Goal: Task Accomplishment & Management: Use online tool/utility

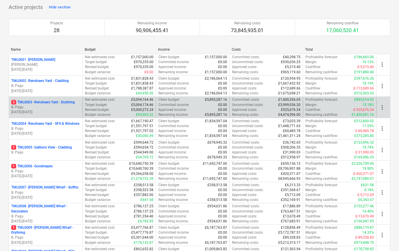
scroll to position [52, 0]
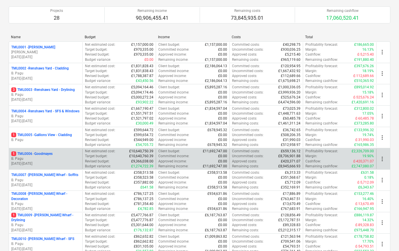
click at [52, 156] on p "B. Pagu" at bounding box center [45, 158] width 69 height 5
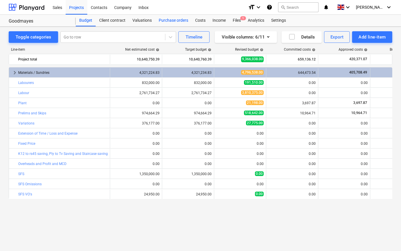
click at [176, 20] on div "Purchase orders" at bounding box center [173, 21] width 36 height 12
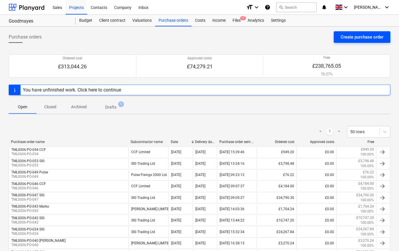
click at [361, 37] on div "Create purchase order" at bounding box center [362, 37] width 43 height 8
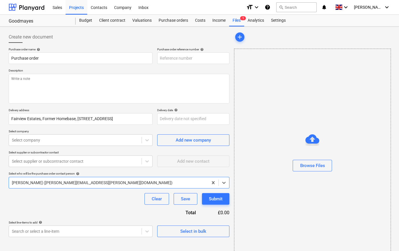
type textarea "x"
type input "TML0006-PO-055"
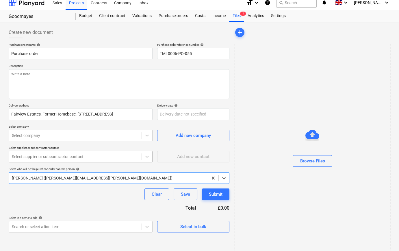
scroll to position [12, 0]
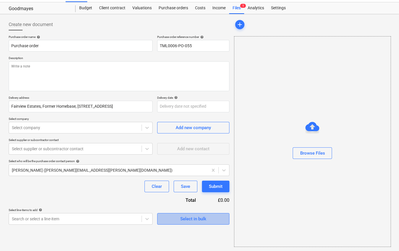
click at [203, 218] on div "Select in bulk" at bounding box center [193, 219] width 26 height 8
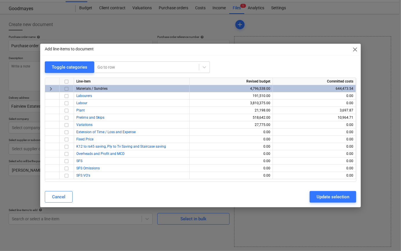
click at [67, 88] on input "checkbox" at bounding box center [66, 88] width 7 height 7
click at [356, 48] on span "close" at bounding box center [355, 49] width 7 height 7
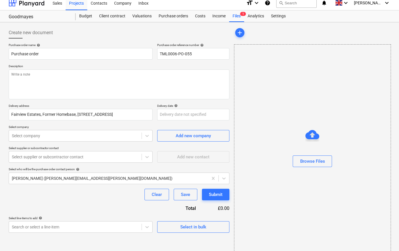
scroll to position [0, 0]
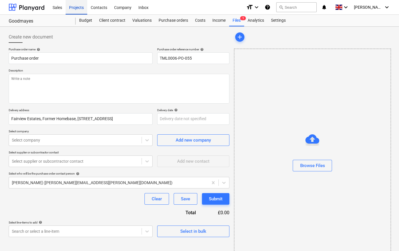
click at [79, 9] on div "Projects" at bounding box center [77, 7] width 22 height 15
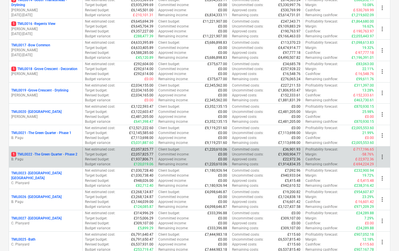
scroll to position [447, 0]
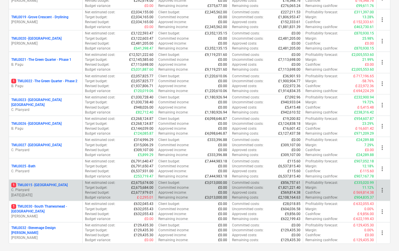
click at [40, 191] on p "C. Planyard" at bounding box center [45, 189] width 69 height 5
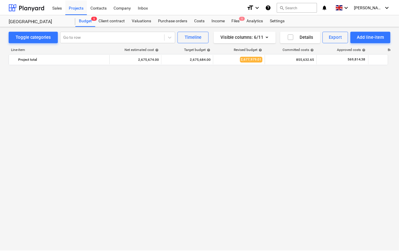
scroll to position [368, 0]
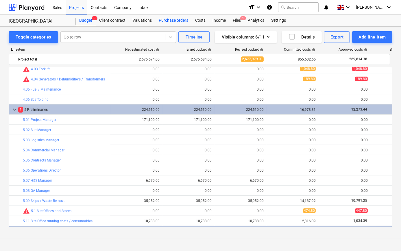
click at [179, 21] on div "Purchase orders" at bounding box center [173, 21] width 36 height 12
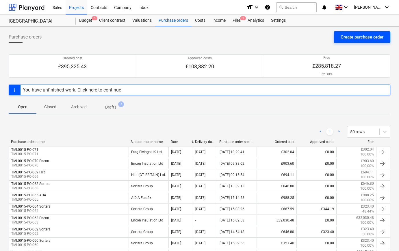
click at [359, 38] on div "Create purchase order" at bounding box center [362, 37] width 43 height 8
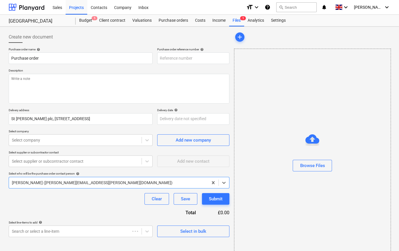
type textarea "x"
type input "TML0015-PO-073"
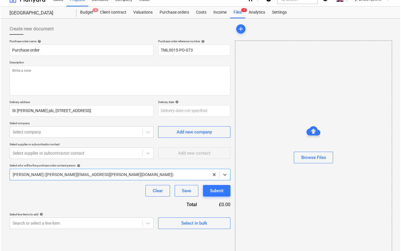
scroll to position [12, 0]
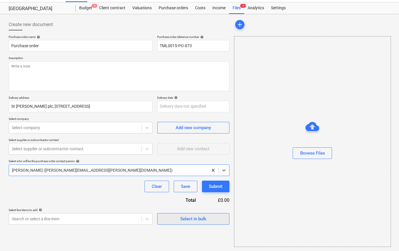
click at [194, 219] on div "Select in bulk" at bounding box center [193, 219] width 26 height 8
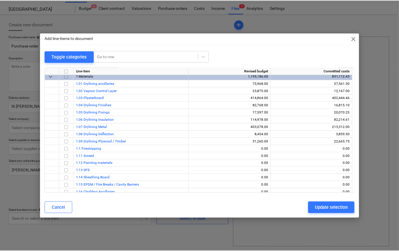
scroll to position [0, 0]
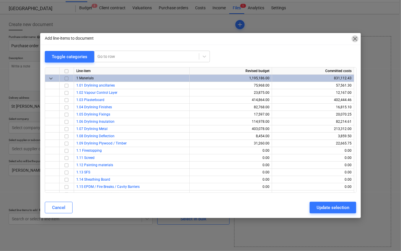
click at [355, 38] on span "close" at bounding box center [355, 38] width 7 height 7
type textarea "x"
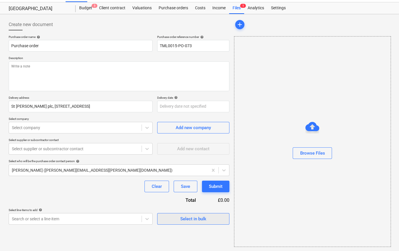
click at [187, 219] on div "Select in bulk" at bounding box center [193, 219] width 26 height 8
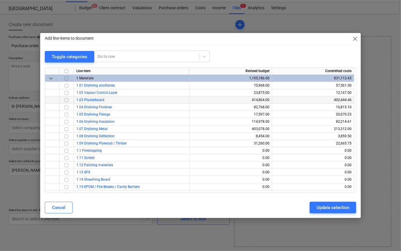
click at [68, 100] on input "checkbox" at bounding box center [66, 99] width 7 height 7
click at [324, 206] on div "Update selection" at bounding box center [333, 208] width 33 height 8
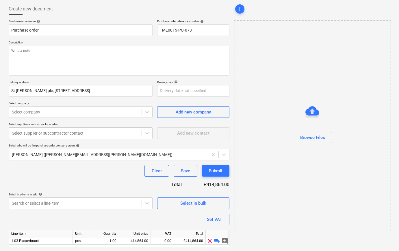
scroll to position [45, 0]
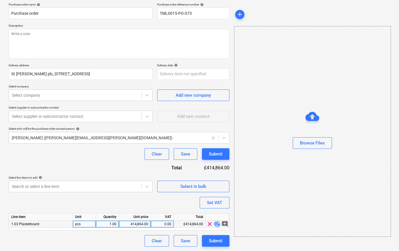
click at [217, 224] on span "playlist_add" at bounding box center [217, 223] width 7 height 7
type textarea "x"
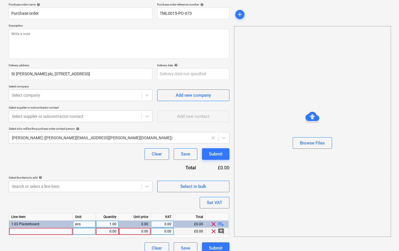
click at [16, 231] on div at bounding box center [41, 231] width 64 height 7
type input "[PERSON_NAME]"
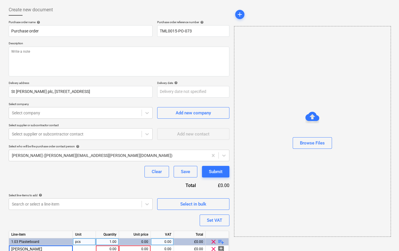
scroll to position [0, 0]
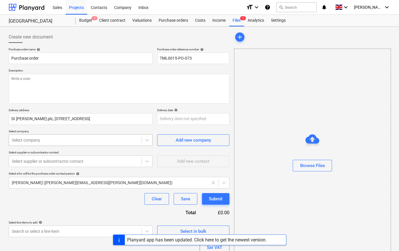
type textarea "x"
click at [26, 140] on div at bounding box center [75, 140] width 127 height 6
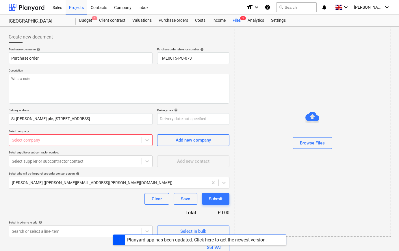
scroll to position [52, 0]
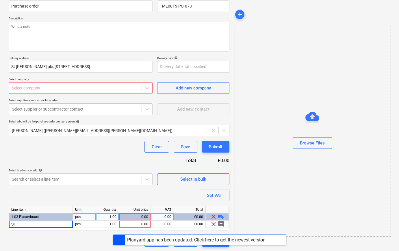
type input "SIG"
click at [34, 90] on div at bounding box center [75, 88] width 127 height 6
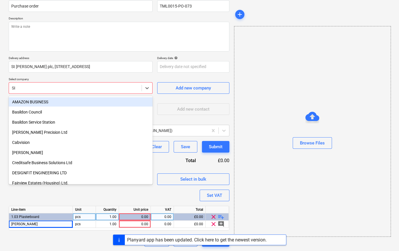
type input "SIG"
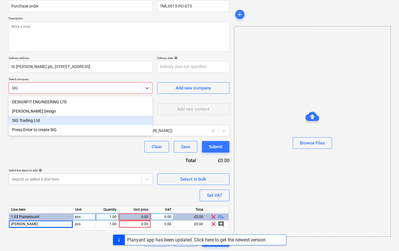
click at [22, 121] on div "SIG Trading Ltd" at bounding box center [81, 120] width 144 height 9
type textarea "x"
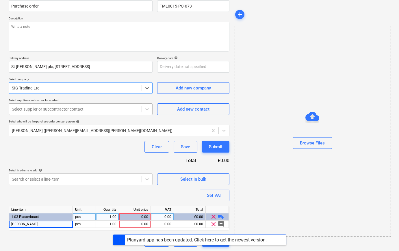
click at [76, 111] on div at bounding box center [75, 109] width 127 height 6
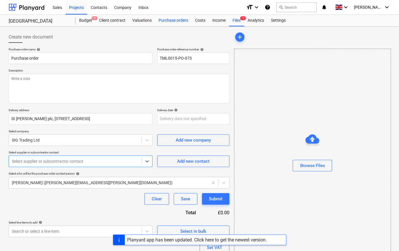
type textarea "x"
click at [171, 20] on div "Purchase orders" at bounding box center [173, 21] width 36 height 12
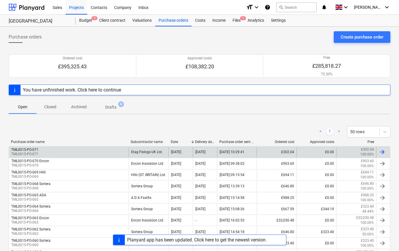
click at [382, 151] on div at bounding box center [382, 151] width 7 height 7
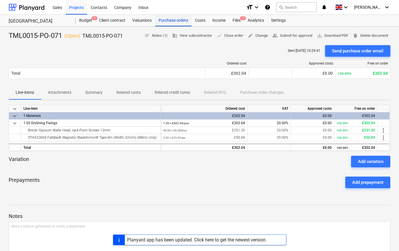
click at [168, 21] on div "Purchase orders" at bounding box center [173, 21] width 36 height 12
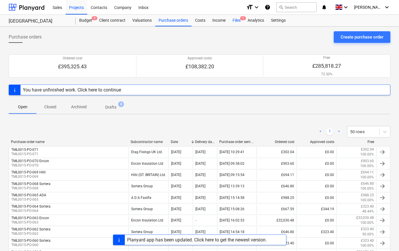
click at [237, 19] on div "Files 1" at bounding box center [236, 21] width 15 height 12
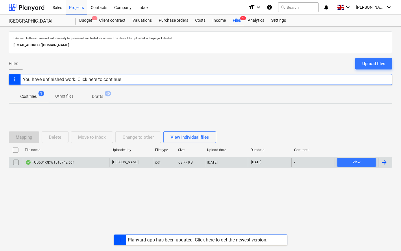
click at [387, 161] on div at bounding box center [384, 162] width 7 height 7
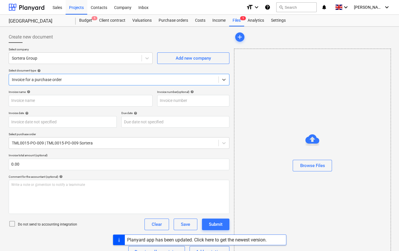
type input "ODW1510742"
type input "[DATE]"
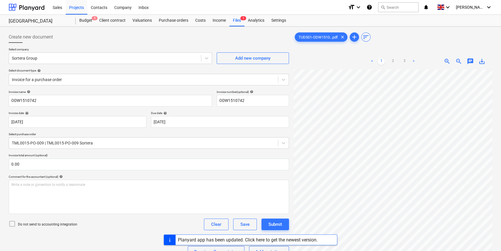
scroll to position [67, 47]
click at [77, 8] on div "Projects" at bounding box center [77, 7] width 22 height 15
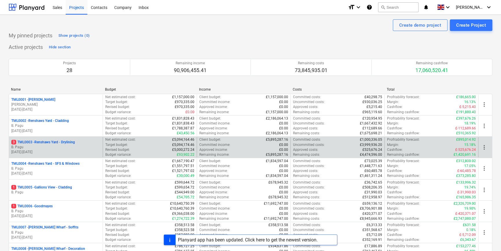
click at [43, 147] on p "B. Pagu" at bounding box center [55, 147] width 89 height 5
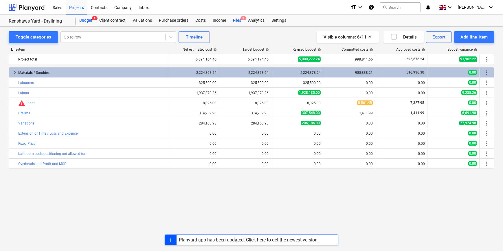
click at [236, 20] on div "Files 3" at bounding box center [236, 21] width 15 height 12
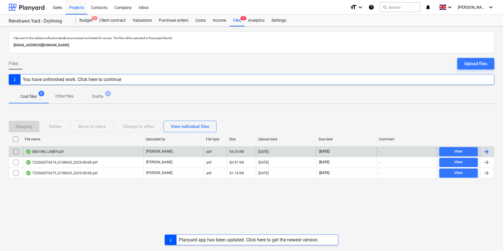
click at [399, 150] on div at bounding box center [485, 151] width 7 height 7
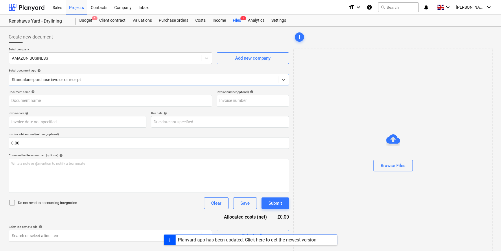
type input "GB51NKJJABEY"
type input "[DATE]"
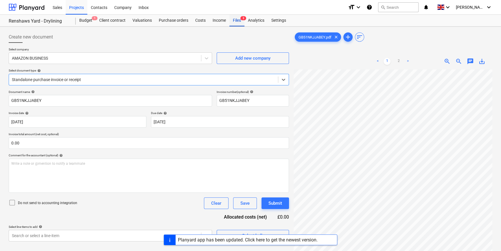
click at [234, 21] on div "Files 3" at bounding box center [236, 21] width 15 height 12
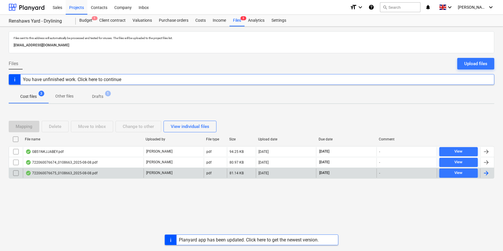
click at [399, 173] on div at bounding box center [485, 172] width 7 height 7
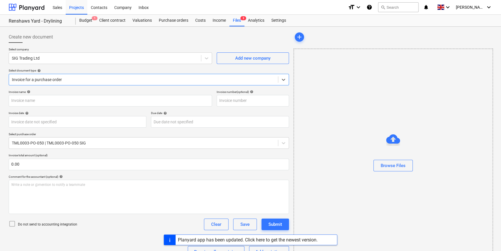
type input "722060076675"
type input "[DATE]"
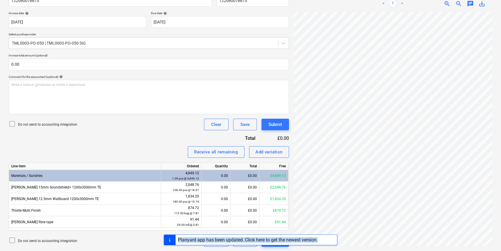
scroll to position [135, 43]
drag, startPoint x: 414, startPoint y: 244, endPoint x: 391, endPoint y: 247, distance: 23.1
click at [391, 151] on div "Sales Projects Contacts Company Inbox format_size keyboard_arrow_down help sear…" at bounding box center [250, 25] width 501 height 251
click at [334, 238] on div "Planyard app has been updated. Click here to get the newest version." at bounding box center [250, 239] width 173 height 11
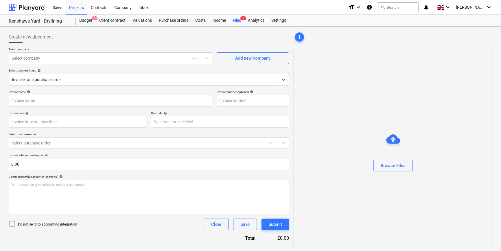
type input "722060076675"
type input "[DATE]"
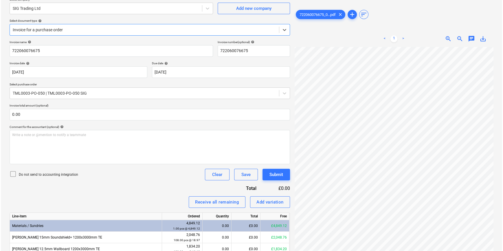
scroll to position [47, 0]
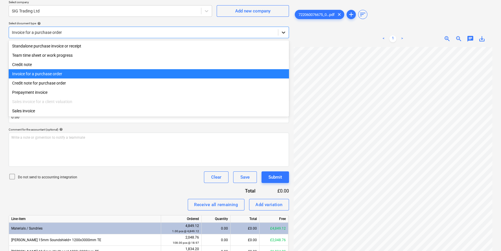
click at [283, 32] on icon at bounding box center [283, 32] width 6 height 6
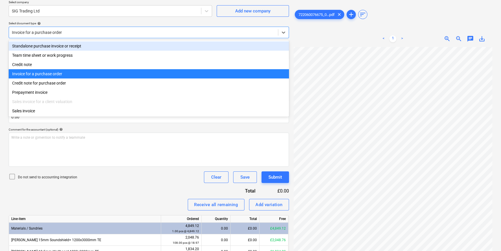
click at [280, 43] on div "Standalone purchase invoice or receipt" at bounding box center [149, 45] width 280 height 9
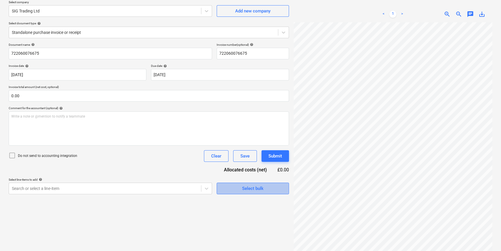
click at [236, 191] on span "Select bulk" at bounding box center [253, 188] width 58 height 8
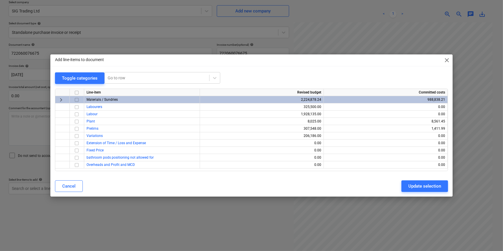
click at [76, 99] on input "checkbox" at bounding box center [76, 99] width 7 height 7
click at [425, 185] on div "Update selection" at bounding box center [424, 186] width 33 height 8
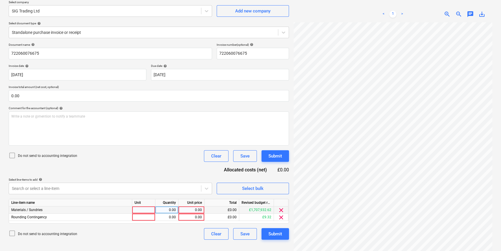
click at [143, 209] on div at bounding box center [143, 209] width 23 height 7
type input "PCS"
type input "3915.09"
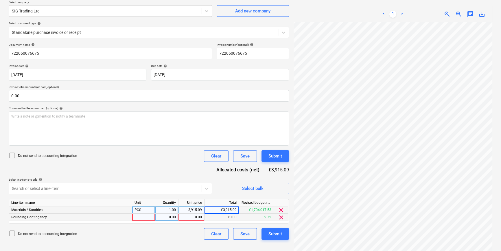
click at [283, 217] on span "clear" at bounding box center [281, 217] width 7 height 7
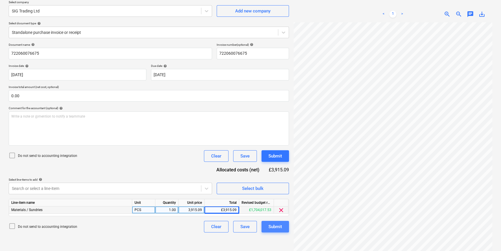
click at [275, 227] on div "Submit" at bounding box center [275, 227] width 14 height 8
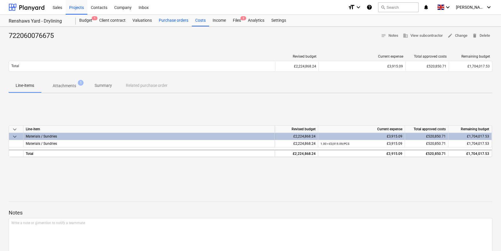
click at [168, 20] on div "Purchase orders" at bounding box center [173, 21] width 36 height 12
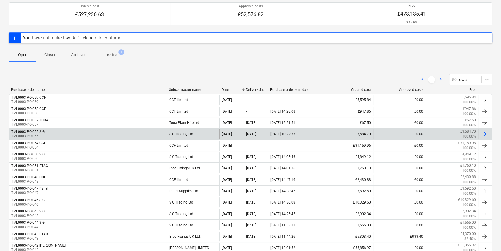
scroll to position [52, 0]
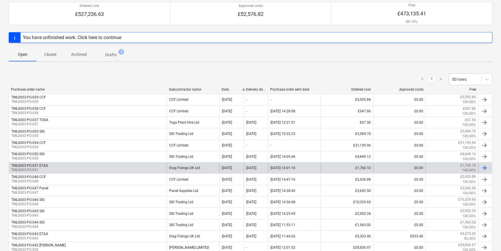
click at [77, 167] on div "TML0003-PO-051 ETAG TML0003-PO-051" at bounding box center [88, 168] width 158 height 10
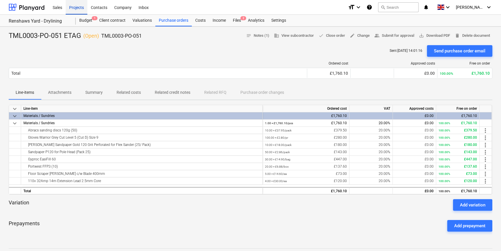
click at [75, 8] on div "Projects" at bounding box center [77, 7] width 22 height 15
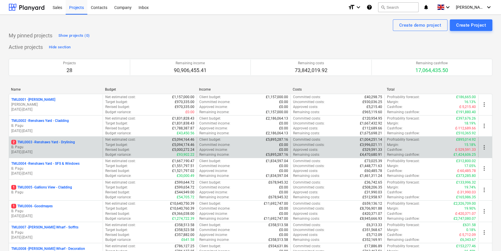
click at [73, 142] on p "2 TML0003 - Renshaws Yard - Drylining" at bounding box center [43, 142] width 64 height 5
